Goal: Use online tool/utility: Utilize a website feature to perform a specific function

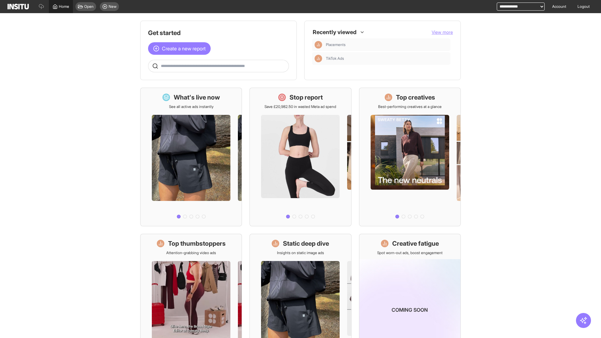
click at [61, 7] on span "Home" at bounding box center [64, 6] width 10 height 5
click at [181, 45] on span "Create a new report" at bounding box center [184, 49] width 44 height 8
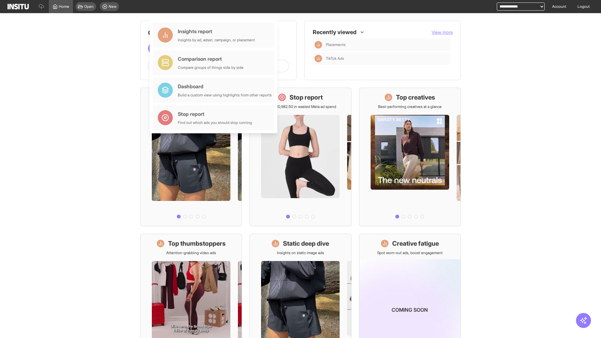
scroll to position [29, 0]
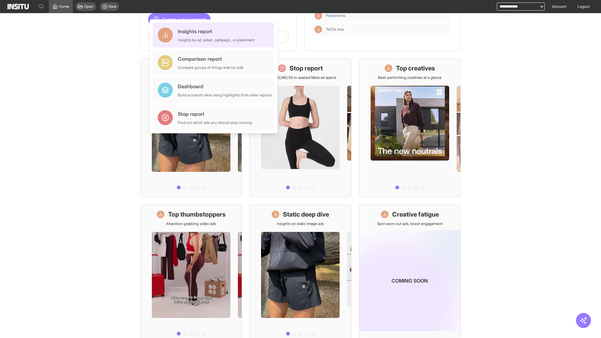
click at [215, 35] on div "Insights report Insights by ad, adset, campaign, or placement" at bounding box center [216, 35] width 77 height 15
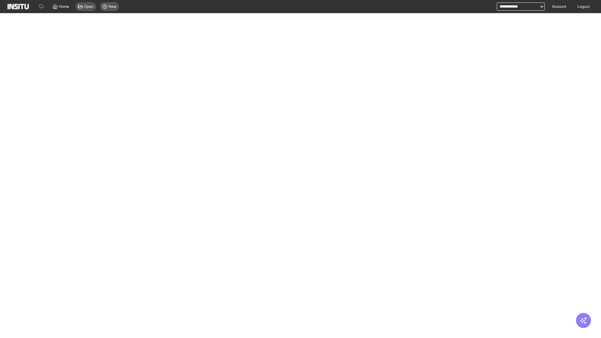
select select "**"
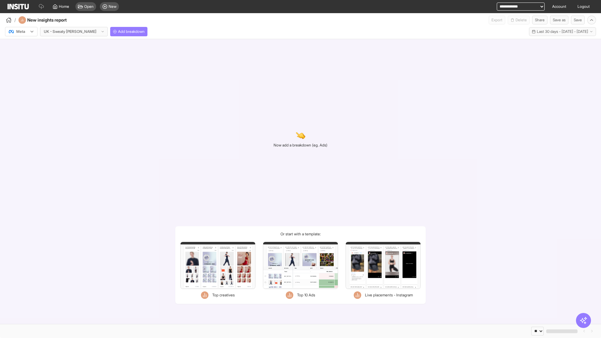
click at [21, 32] on div at bounding box center [17, 31] width 18 height 6
click at [23, 56] on span "TikTok" at bounding box center [22, 56] width 11 height 6
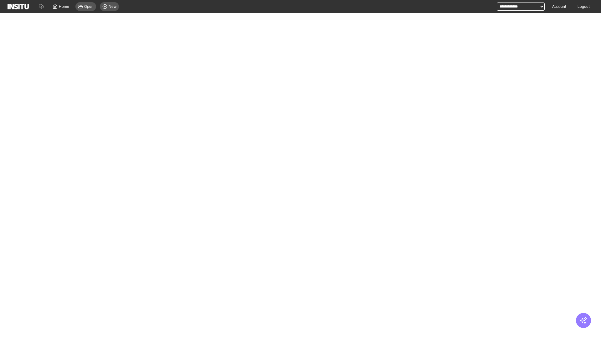
select select "**"
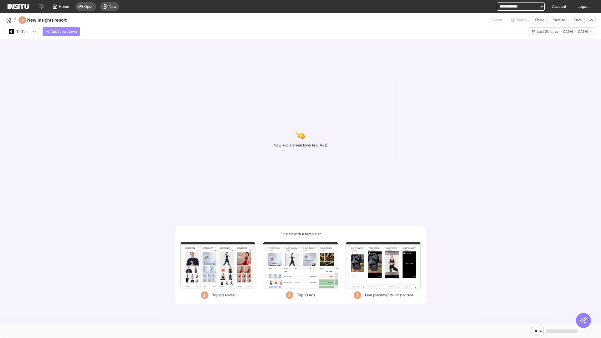
click at [62, 32] on span "Add breakdown" at bounding box center [63, 31] width 27 height 5
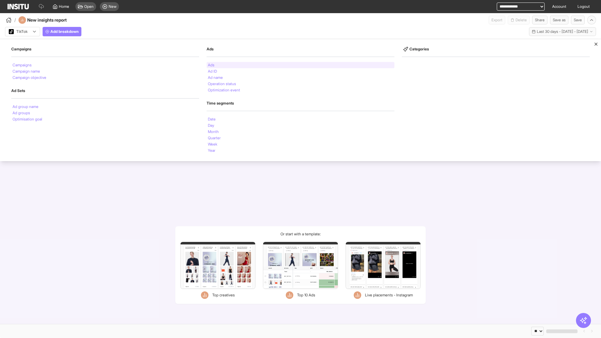
click at [211, 65] on li "Ads" at bounding box center [211, 65] width 7 height 4
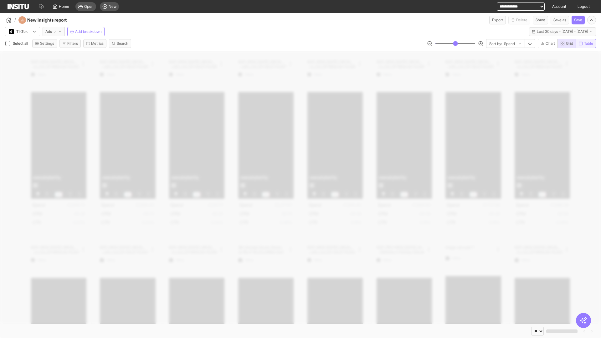
click at [585, 43] on span "Table" at bounding box center [588, 43] width 9 height 5
